Goal: Find specific page/section: Find specific page/section

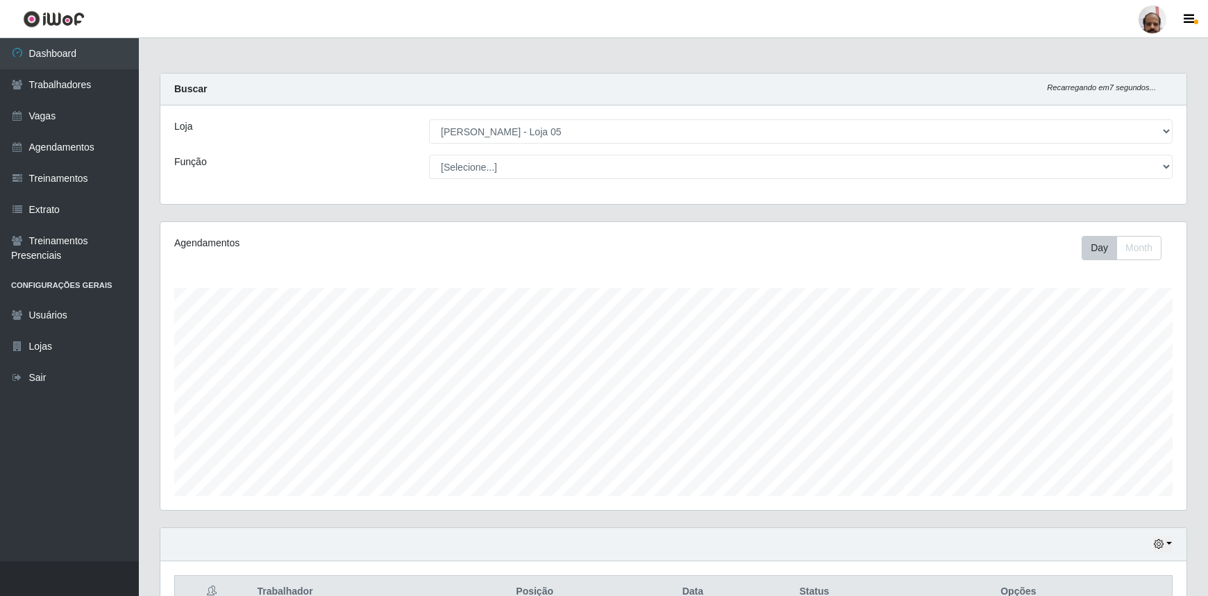
select select "252"
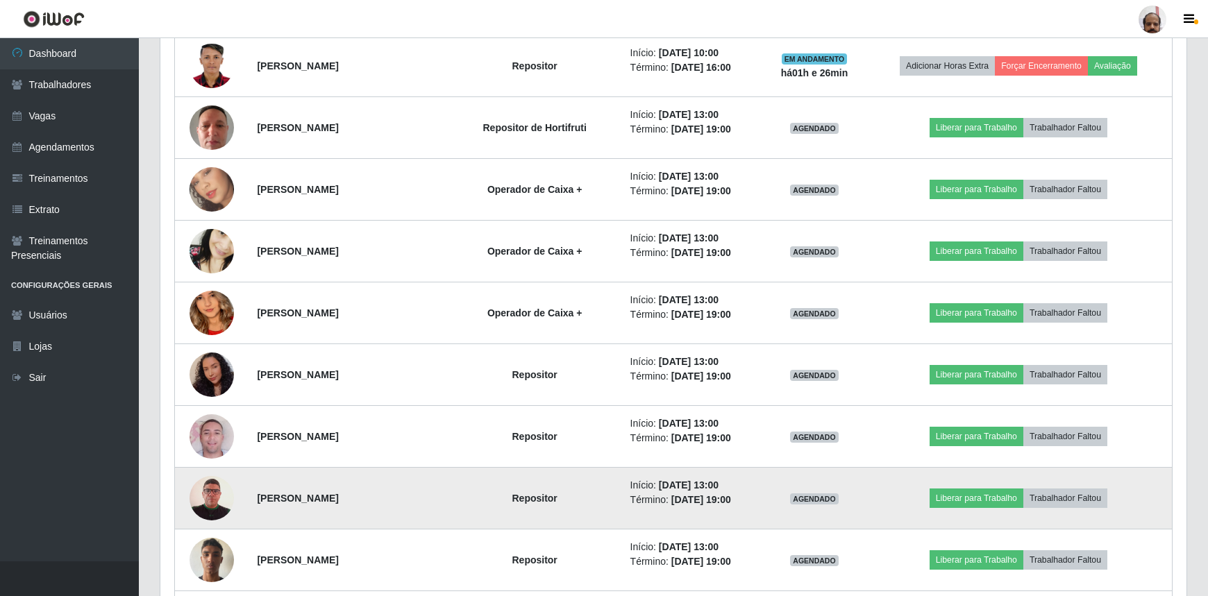
scroll to position [1231, 0]
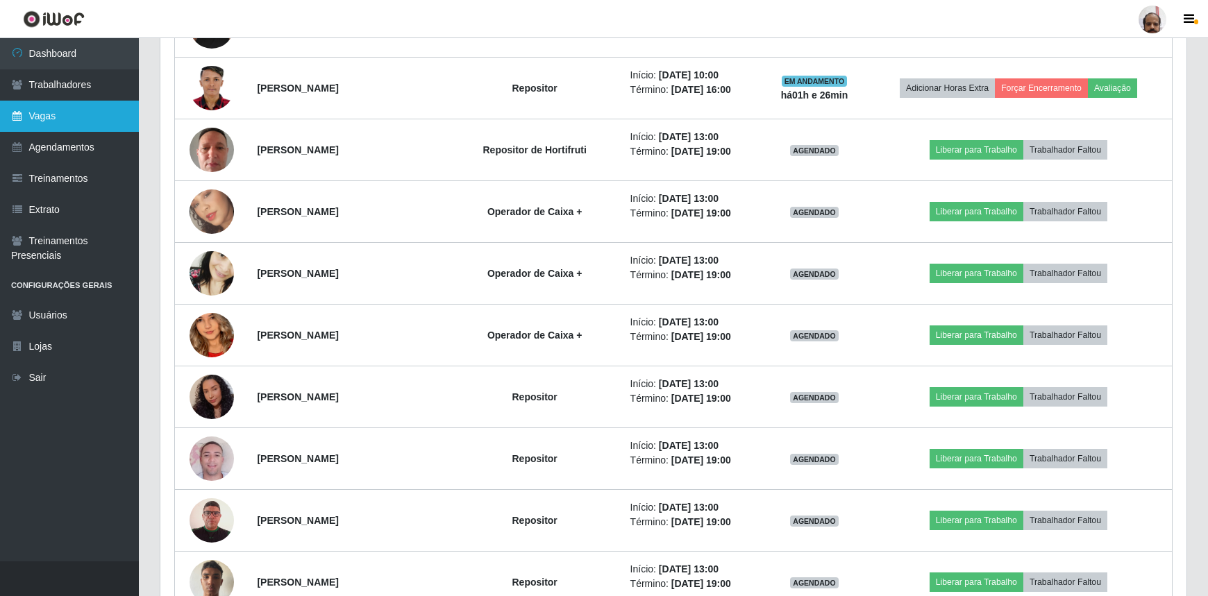
click at [55, 120] on link "Vagas" at bounding box center [69, 116] width 139 height 31
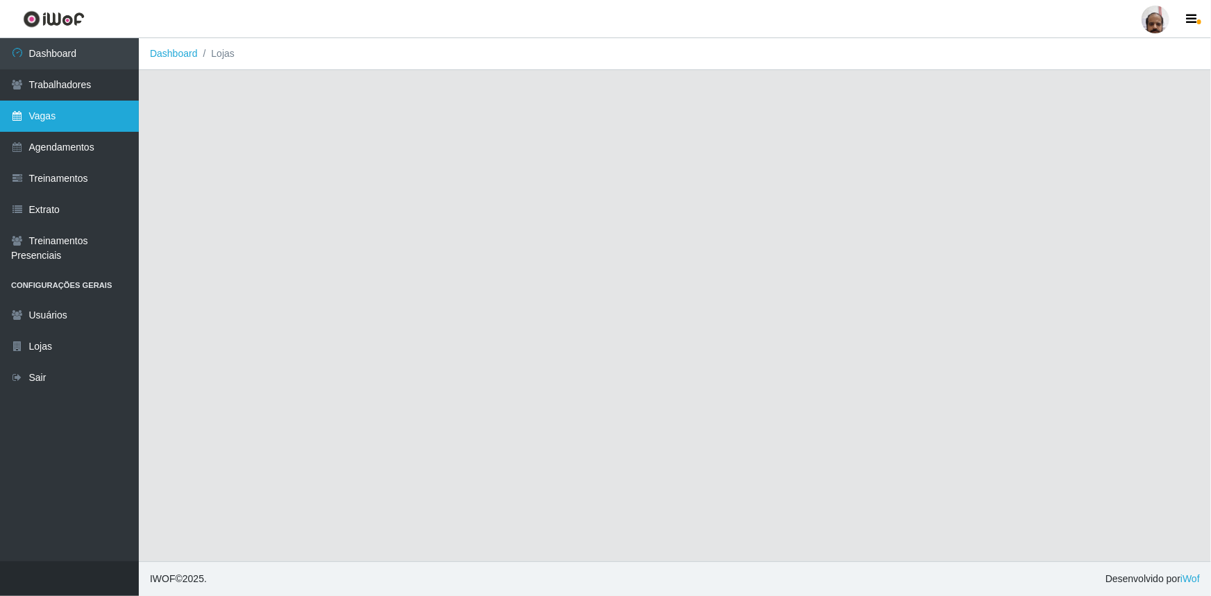
click at [55, 120] on link "Vagas" at bounding box center [69, 116] width 139 height 31
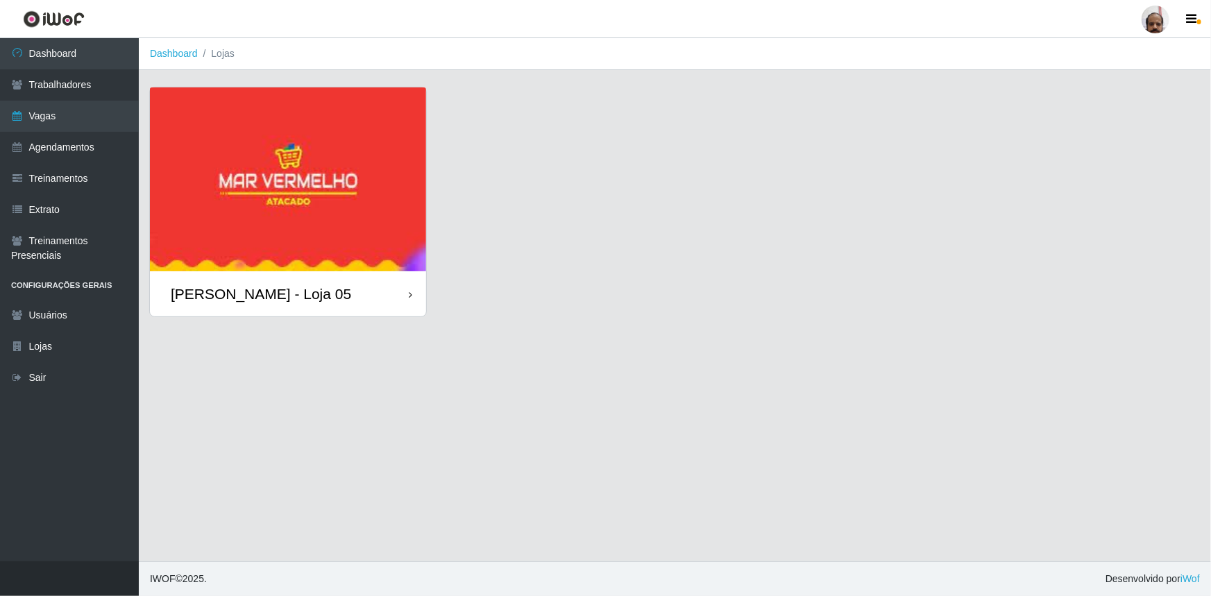
click at [374, 219] on img at bounding box center [288, 179] width 276 height 184
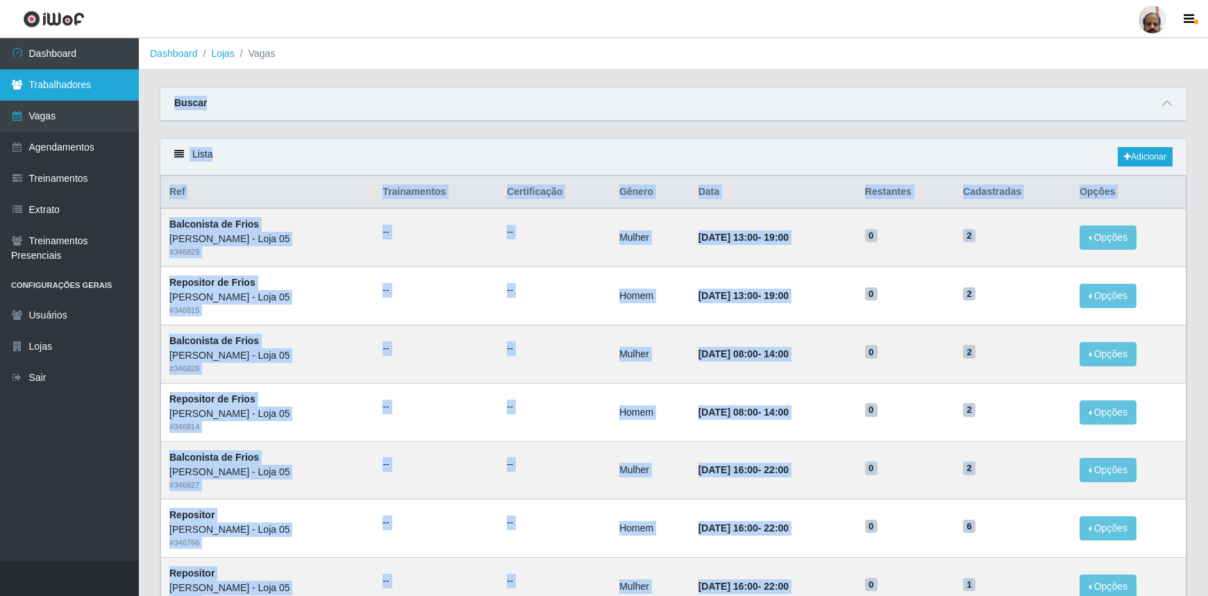
click at [50, 86] on link "Trabalhadores" at bounding box center [69, 84] width 139 height 31
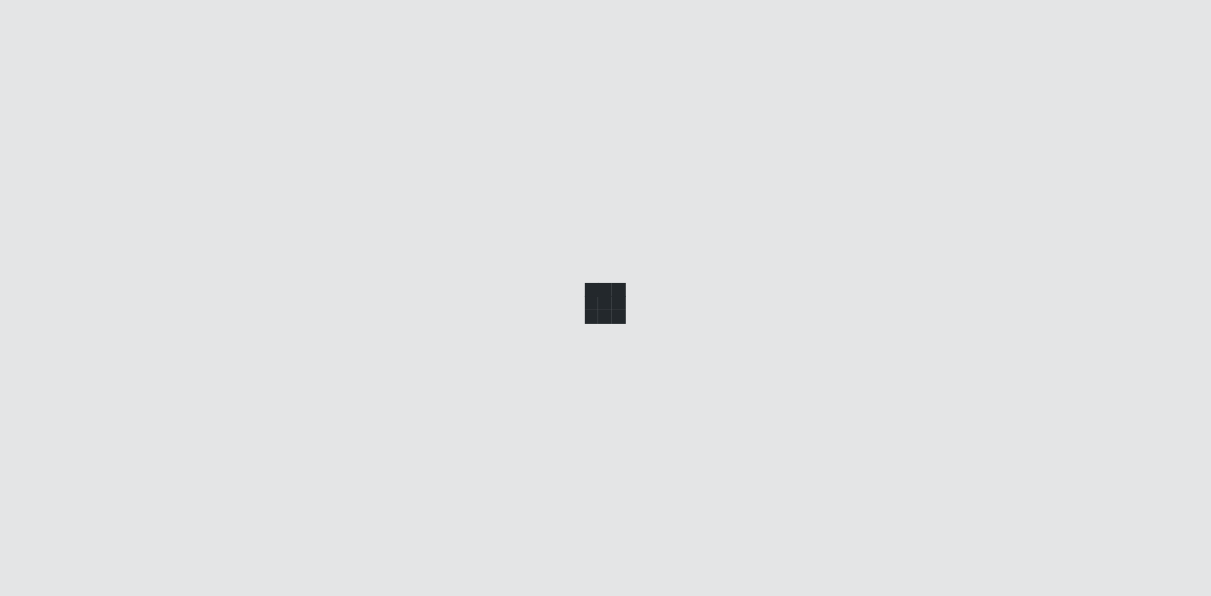
click at [50, 86] on div at bounding box center [605, 298] width 1211 height 596
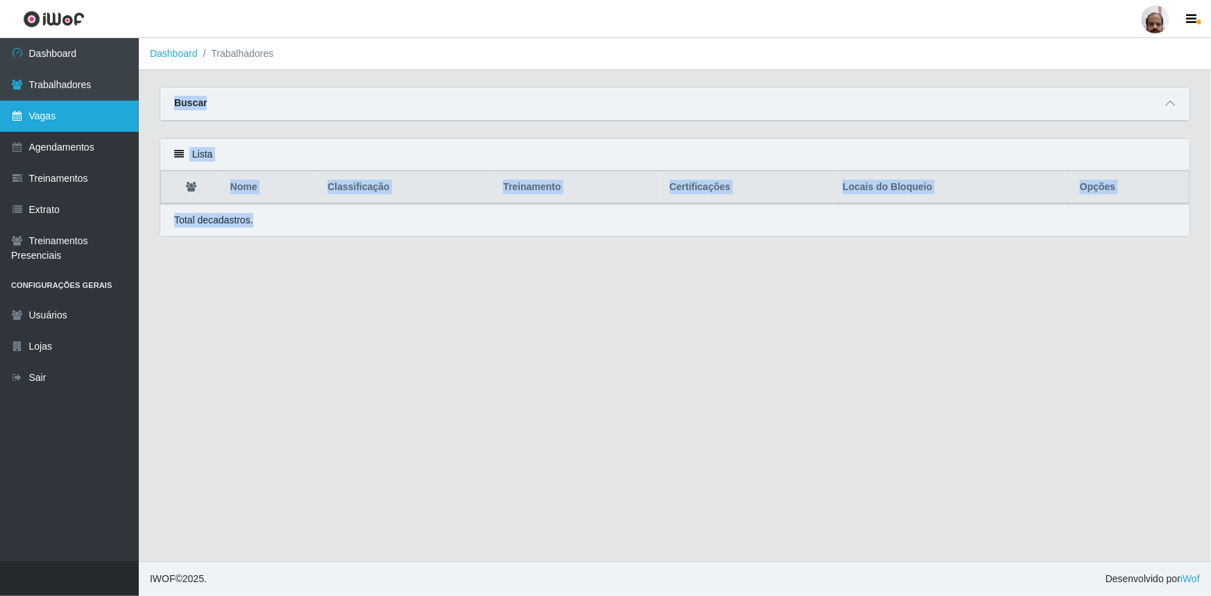
click at [65, 121] on link "Vagas" at bounding box center [69, 116] width 139 height 31
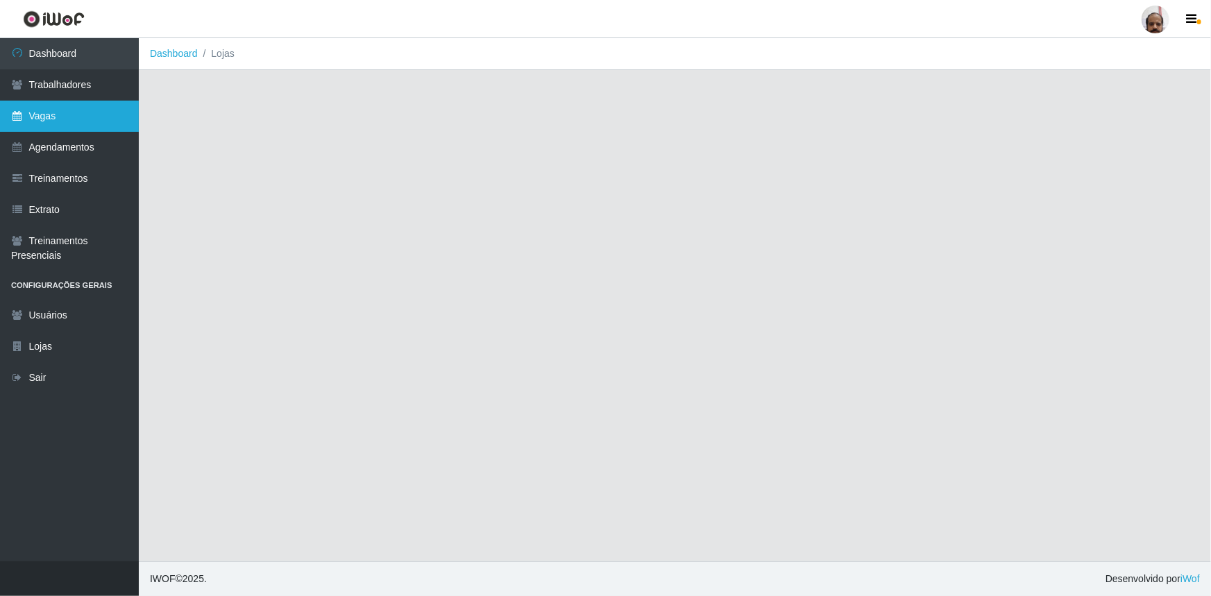
click at [65, 121] on link "Vagas" at bounding box center [69, 116] width 139 height 31
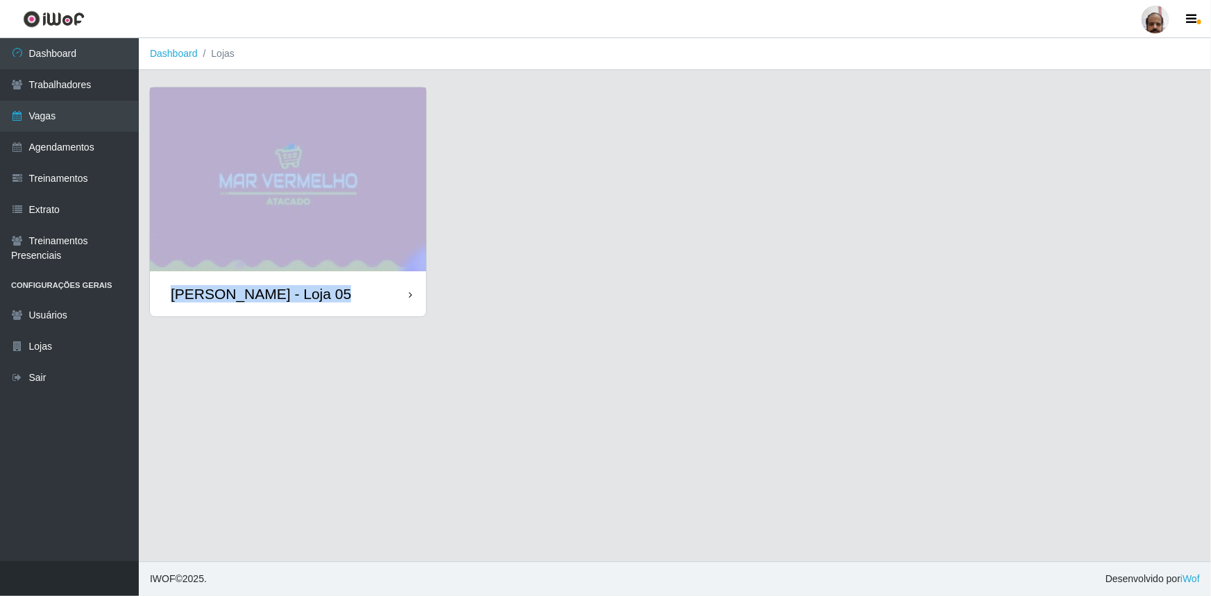
click at [327, 212] on img at bounding box center [288, 179] width 276 height 184
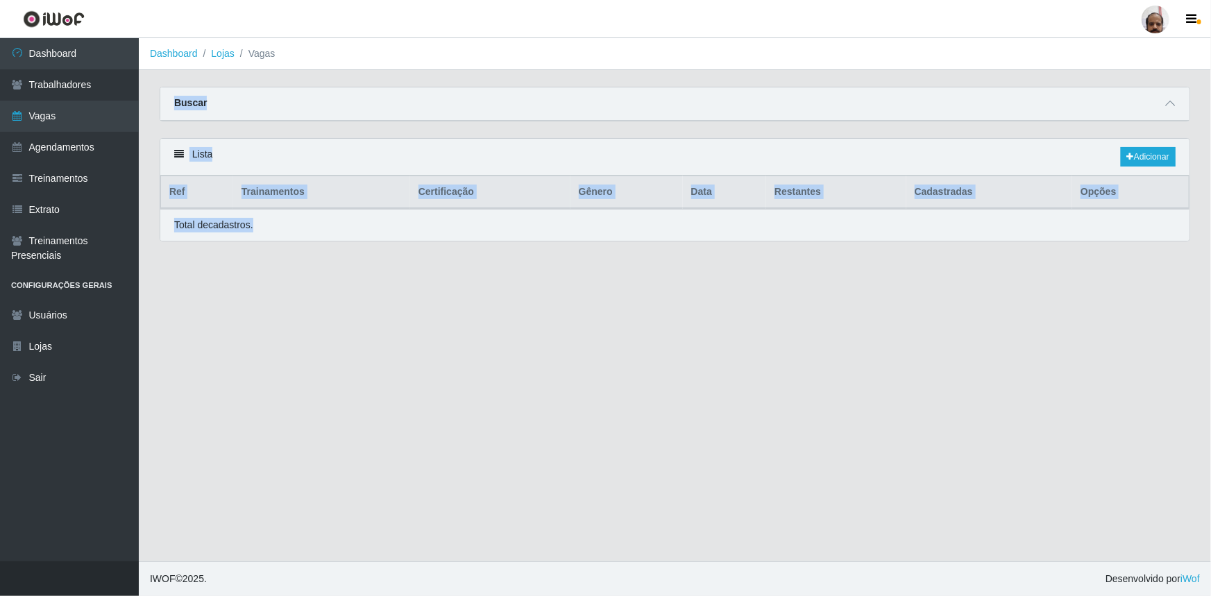
click at [327, 212] on div "Total de cadastros." at bounding box center [674, 225] width 1029 height 32
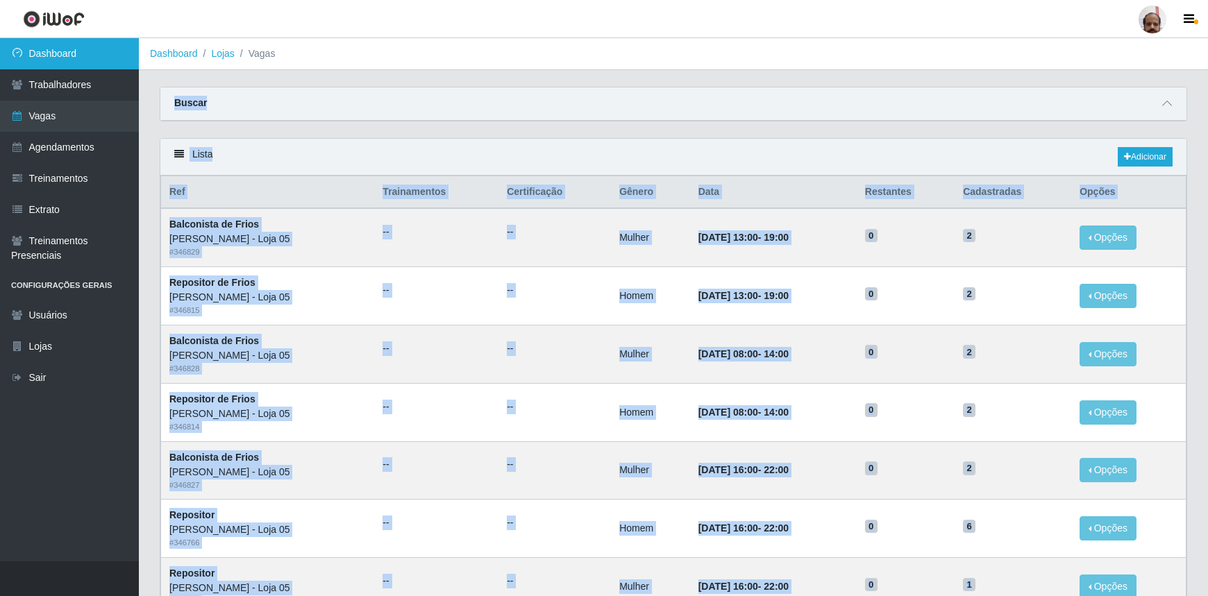
click at [47, 56] on link "Dashboard" at bounding box center [69, 53] width 139 height 31
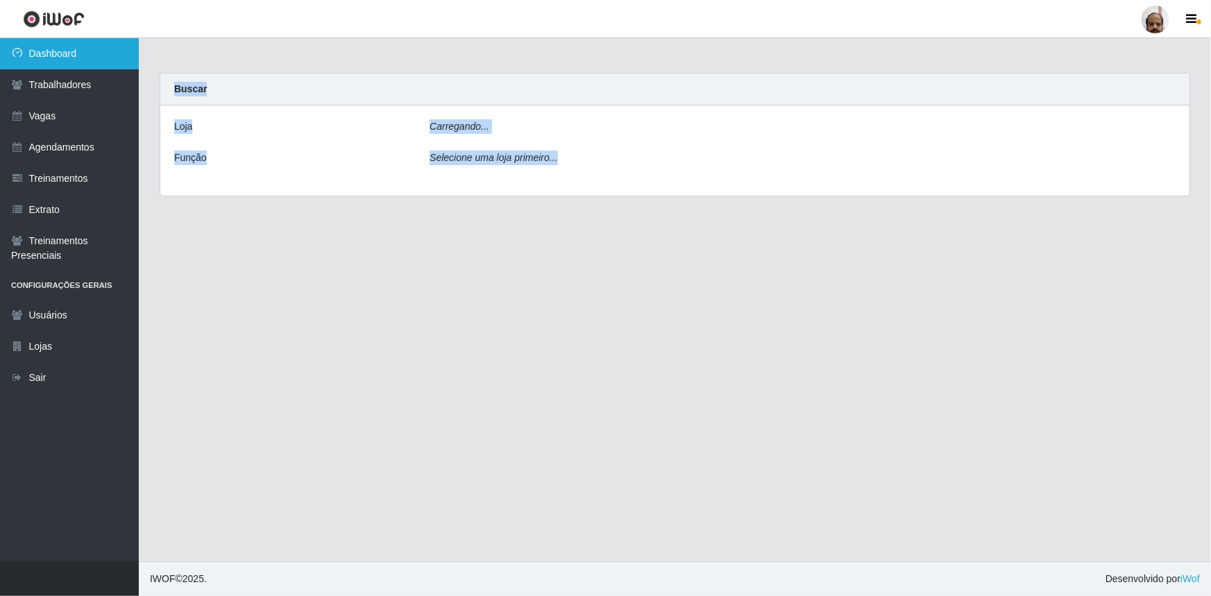
click at [47, 56] on link "Dashboard" at bounding box center [69, 53] width 139 height 31
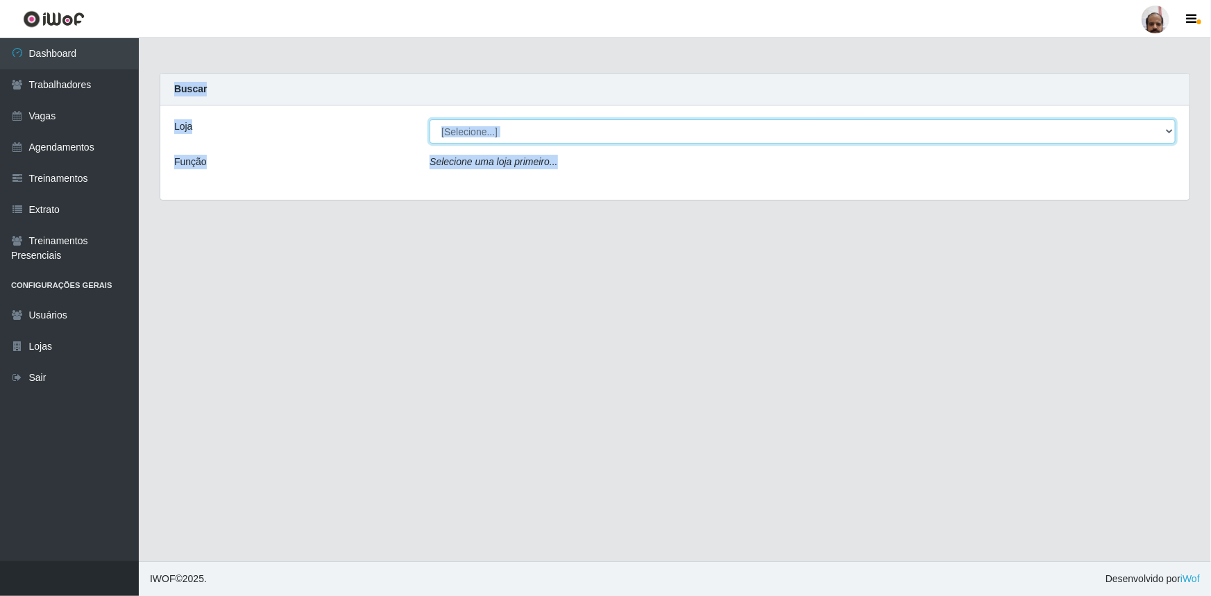
click at [1168, 132] on select "[Selecione...] Mar Vermelho - Loja 05" at bounding box center [803, 131] width 746 height 24
select select "252"
click at [430, 119] on select "[Selecione...] Mar Vermelho - Loja 05" at bounding box center [803, 131] width 746 height 24
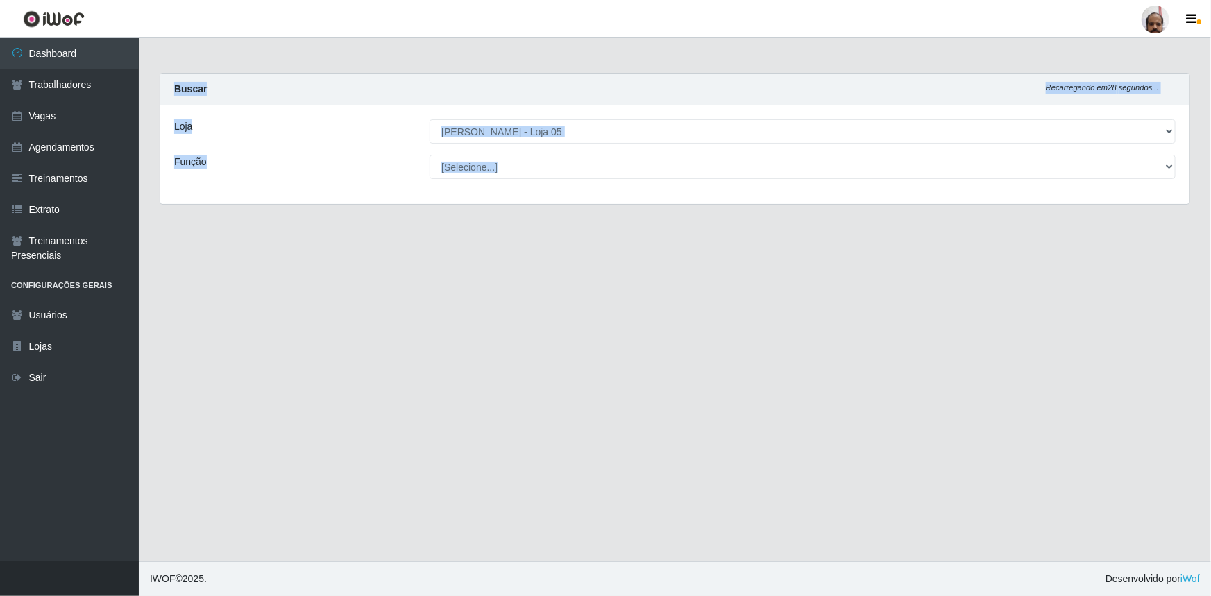
click at [286, 210] on div "Carregando... Buscar Recarregando em 28 segundos... Loja [Selecione...] Mar Ver…" at bounding box center [675, 147] width 1052 height 149
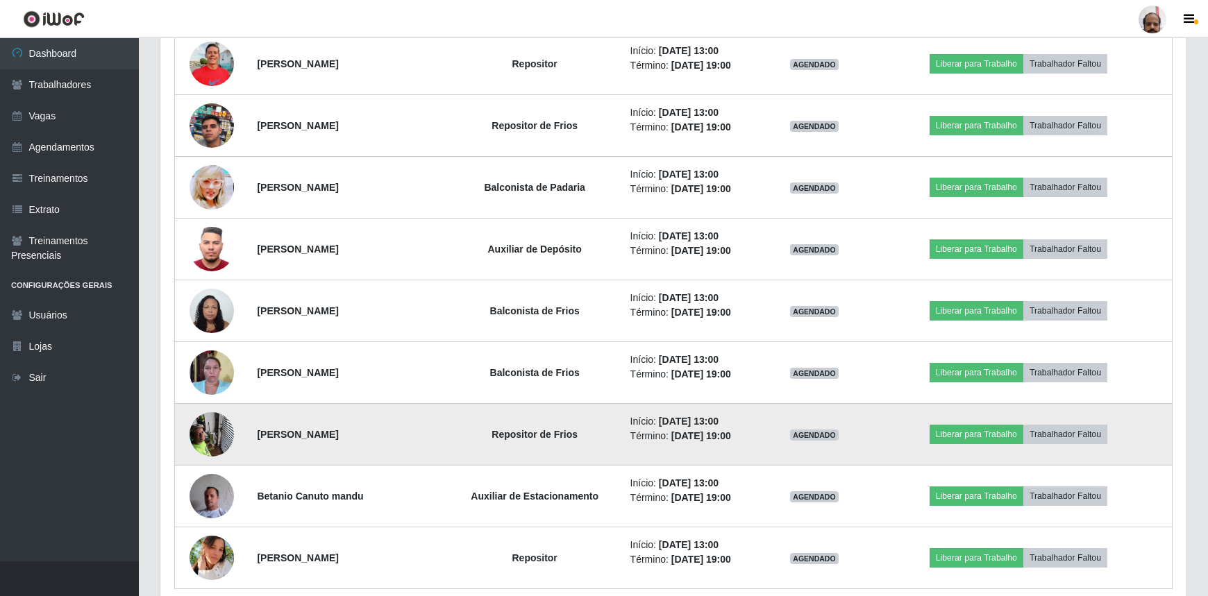
scroll to position [2019, 0]
